Goal: Obtain resource: Obtain resource

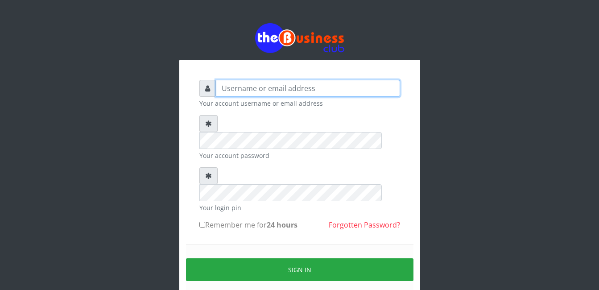
type input "Mlanga"
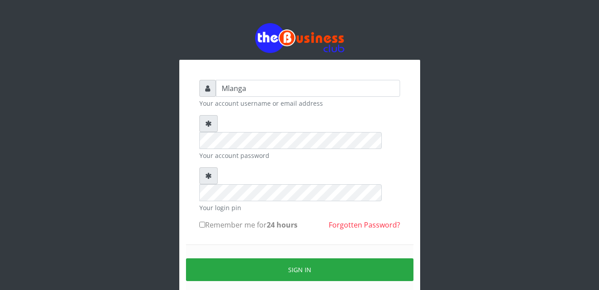
click at [138, 186] on div "Mlanga Your account username or email address Your account password Your login …" at bounding box center [299, 177] width 508 height 355
click at [41, 215] on div "Mlanga Your account username or email address Your account password Your login …" at bounding box center [299, 177] width 599 height 355
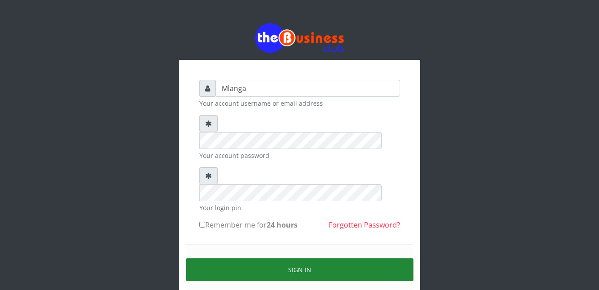
click at [307, 258] on button "Sign in" at bounding box center [299, 269] width 227 height 23
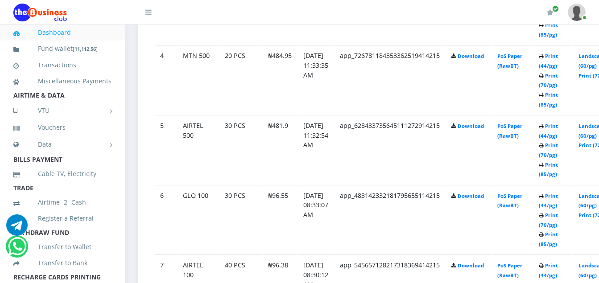
scroll to position [731, 0]
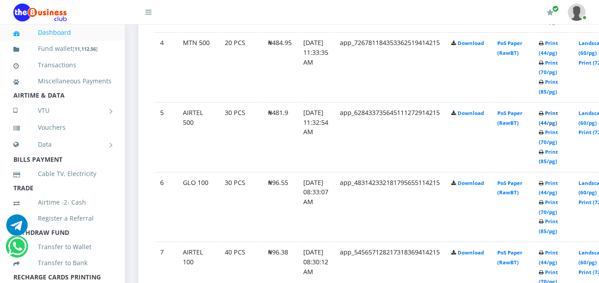
click at [558, 115] on link "Print (44/pg)" at bounding box center [548, 118] width 19 height 16
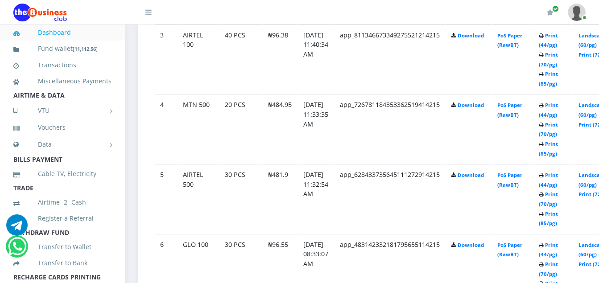
scroll to position [669, 0]
click at [558, 177] on link "Print (44/pg)" at bounding box center [548, 180] width 19 height 16
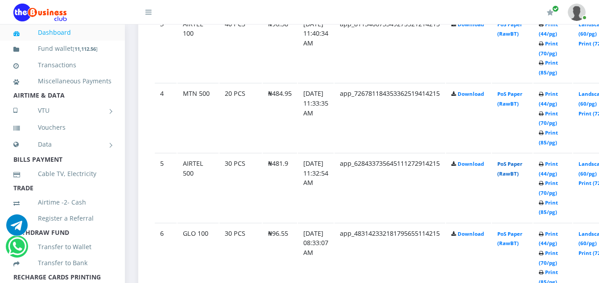
scroll to position [669, 0]
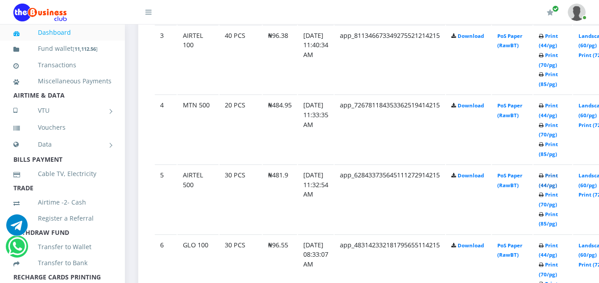
click at [558, 177] on link "Print (44/pg)" at bounding box center [548, 180] width 19 height 16
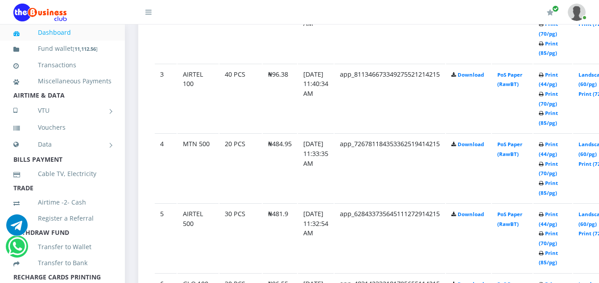
scroll to position [669, 0]
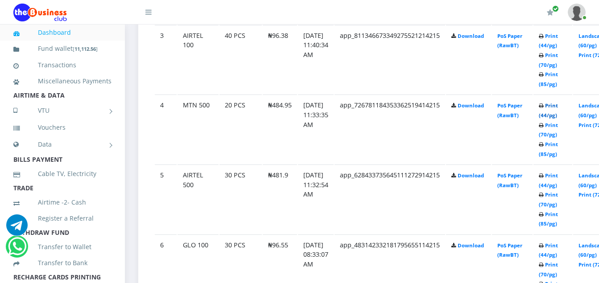
click at [558, 107] on link "Print (44/pg)" at bounding box center [548, 110] width 19 height 16
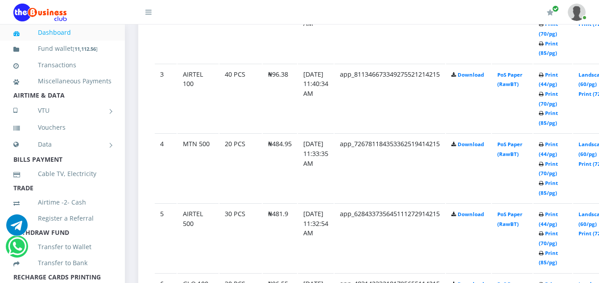
scroll to position [669, 0]
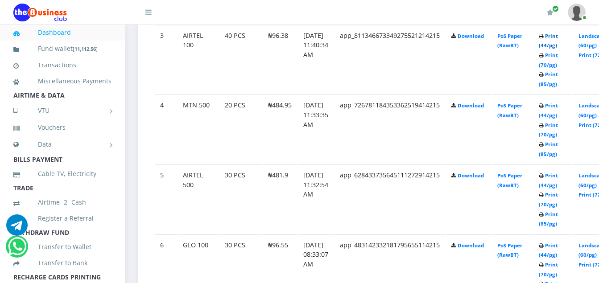
click at [558, 37] on link "Print (44/pg)" at bounding box center [548, 41] width 19 height 16
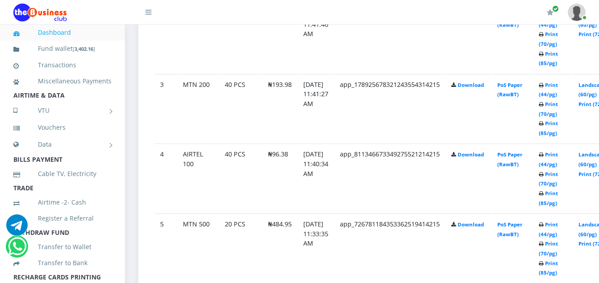
scroll to position [615, 0]
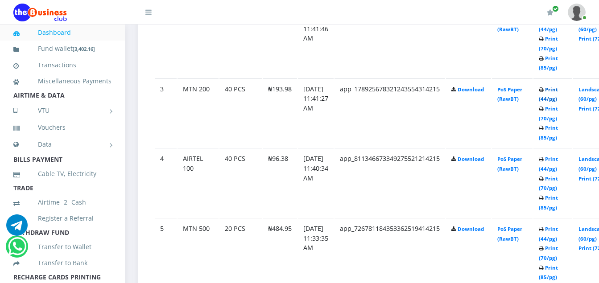
click at [558, 91] on link "Print (44/pg)" at bounding box center [548, 94] width 19 height 16
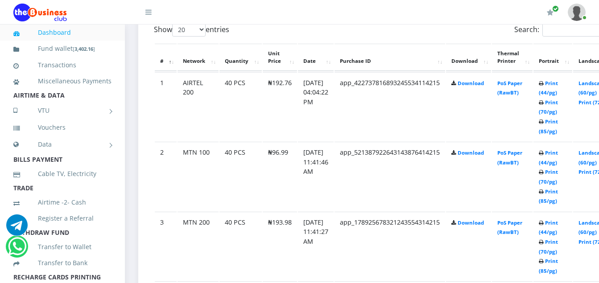
scroll to position [473, 0]
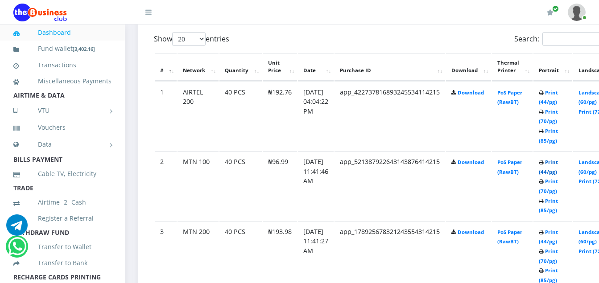
click at [558, 165] on link "Print (44/pg)" at bounding box center [548, 167] width 19 height 16
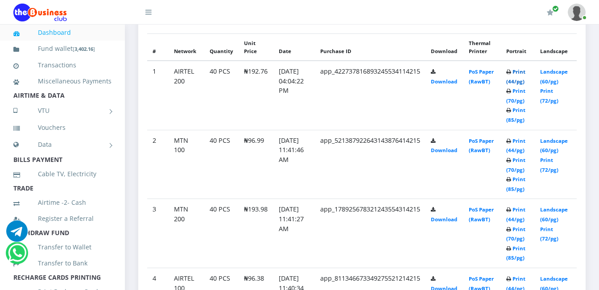
scroll to position [437, 0]
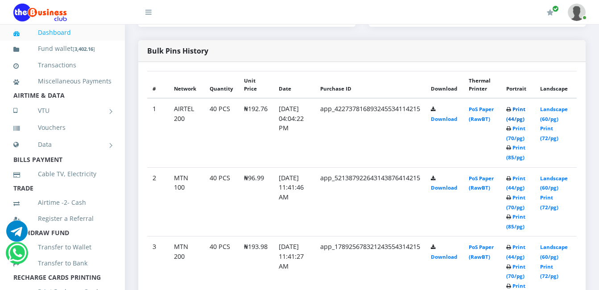
click at [523, 108] on link "Print (44/pg)" at bounding box center [515, 114] width 19 height 16
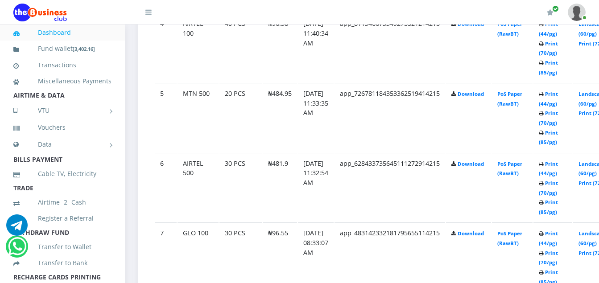
scroll to position [757, 0]
